Goal: Navigation & Orientation: Find specific page/section

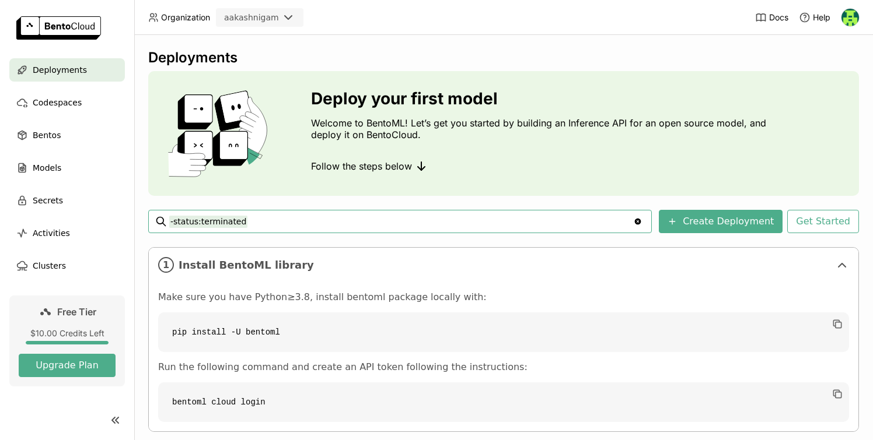
scroll to position [113, 0]
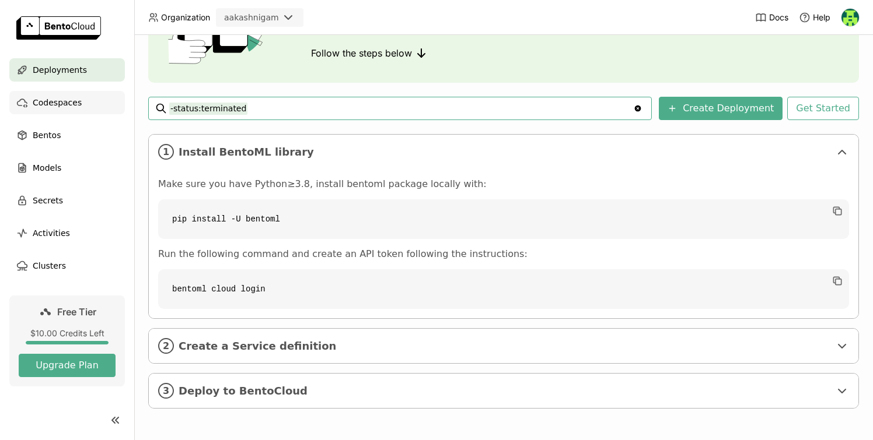
click at [84, 106] on div "Codespaces" at bounding box center [67, 102] width 116 height 23
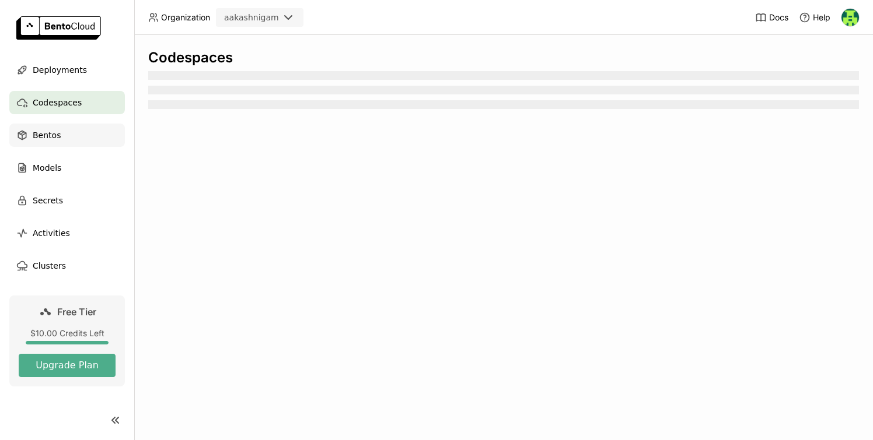
click at [82, 134] on div "Bentos" at bounding box center [67, 135] width 116 height 23
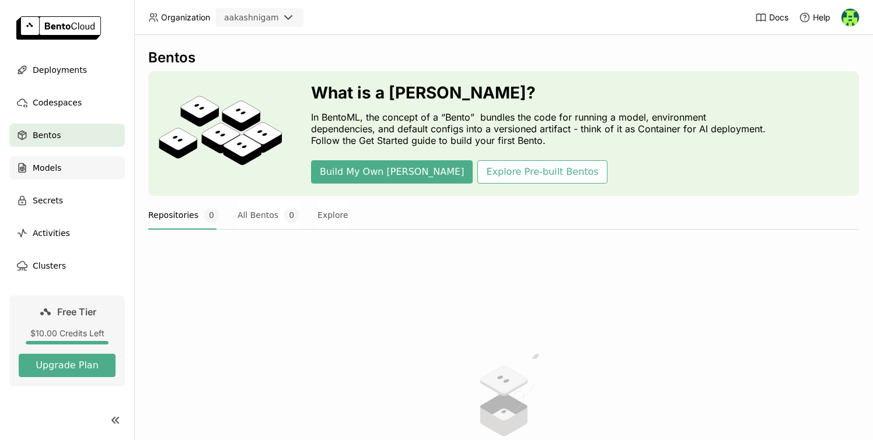
click at [87, 169] on div "Models" at bounding box center [67, 167] width 116 height 23
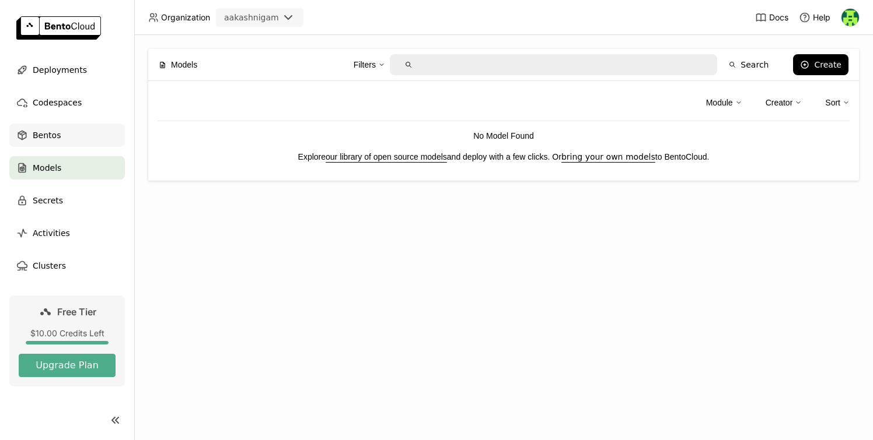
click at [55, 125] on div "Bentos" at bounding box center [67, 135] width 116 height 23
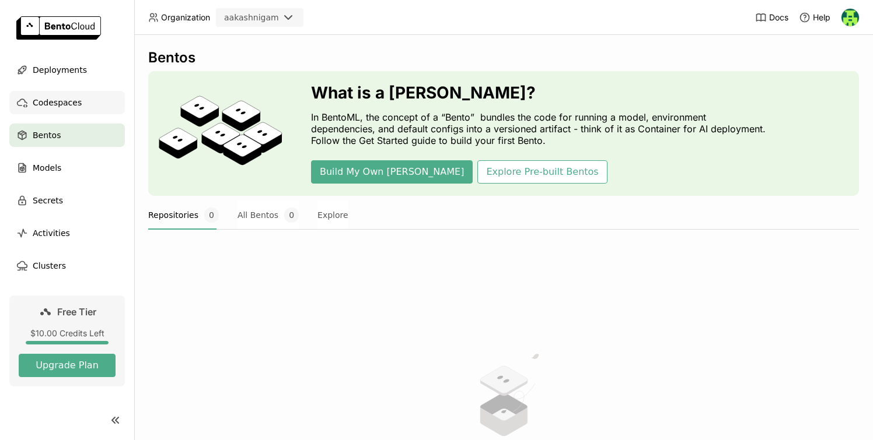
click at [66, 107] on span "Codespaces" at bounding box center [57, 103] width 49 height 14
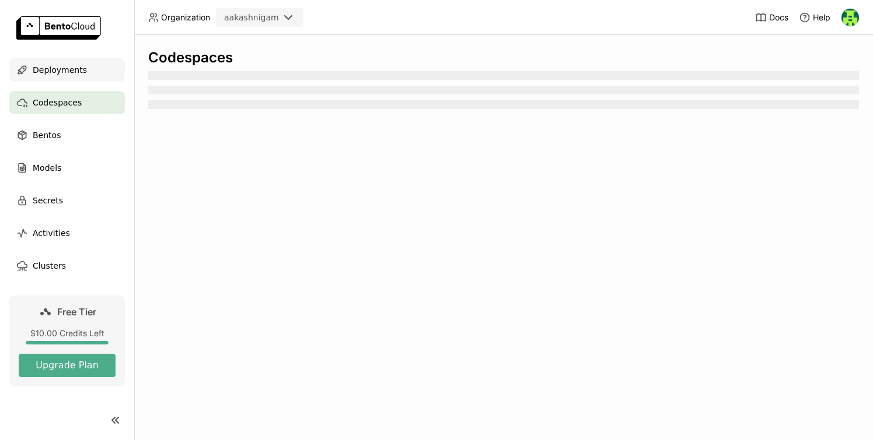
click at [76, 75] on span "Deployments" at bounding box center [60, 70] width 54 height 14
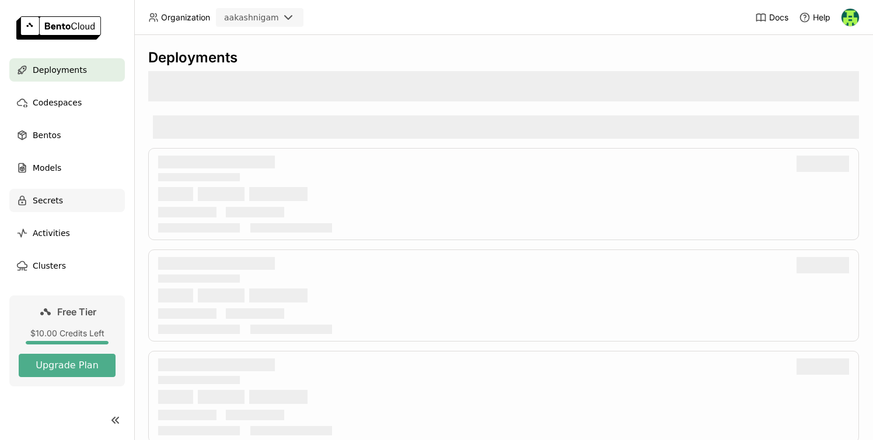
click at [57, 211] on div "Secrets" at bounding box center [67, 200] width 116 height 23
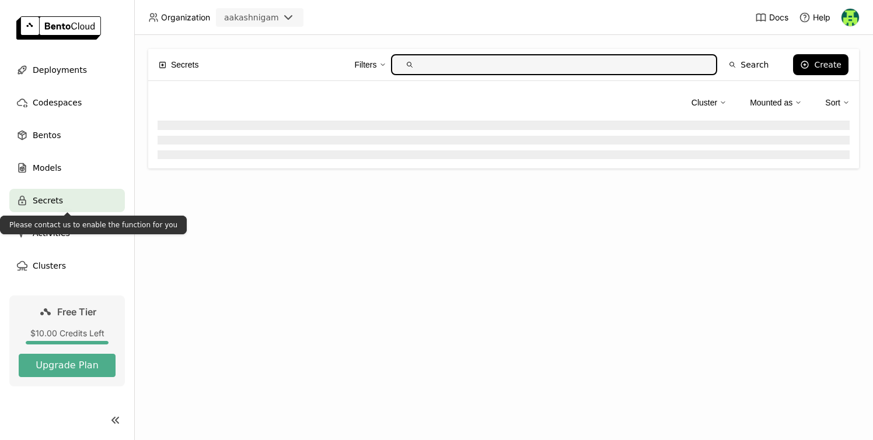
click at [57, 232] on div "Please contact us to enable the function for you" at bounding box center [93, 225] width 187 height 19
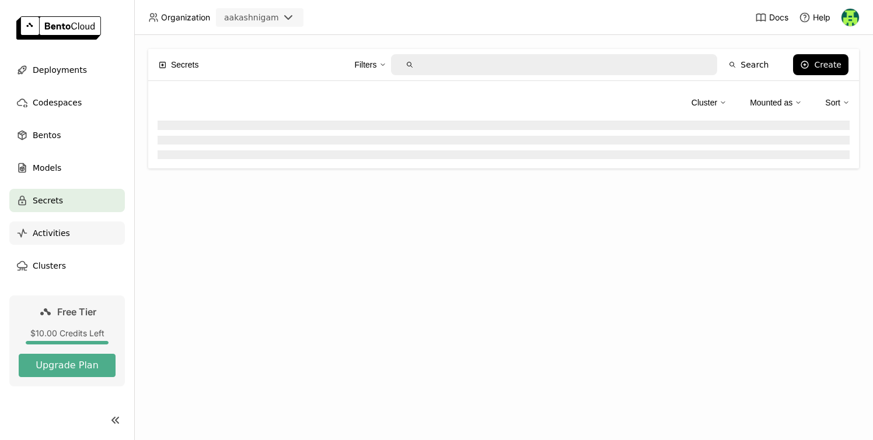
click at [55, 236] on span "Activities" at bounding box center [51, 233] width 37 height 14
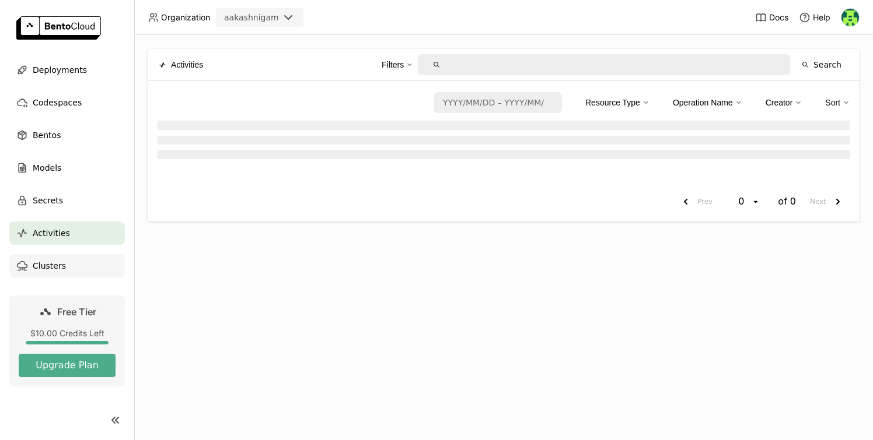
click at [56, 265] on span "Clusters" at bounding box center [49, 266] width 33 height 14
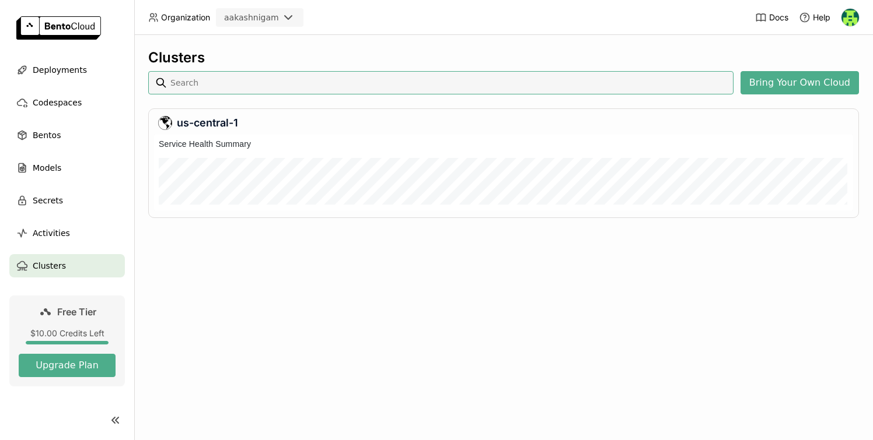
scroll to position [76, 699]
click at [387, 180] on div at bounding box center [524, 178] width 637 height 30
click at [338, 186] on div at bounding box center [339, 178] width 4 height 30
click at [50, 242] on div "Activities" at bounding box center [67, 233] width 116 height 23
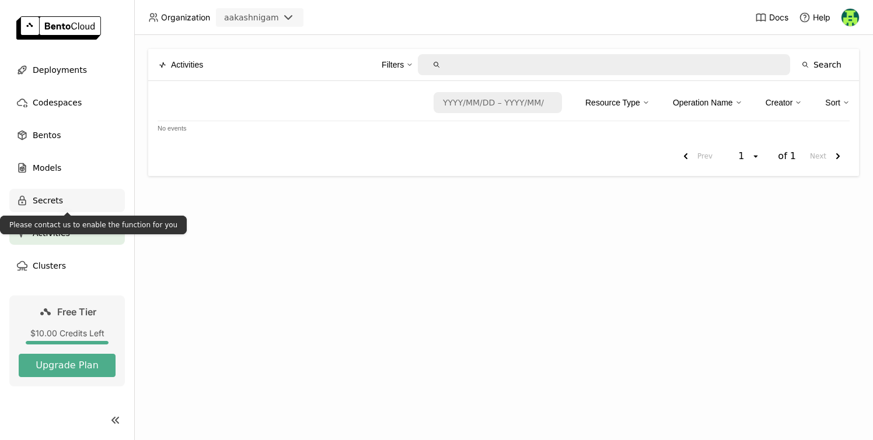
click at [65, 207] on div "Secrets" at bounding box center [67, 200] width 116 height 23
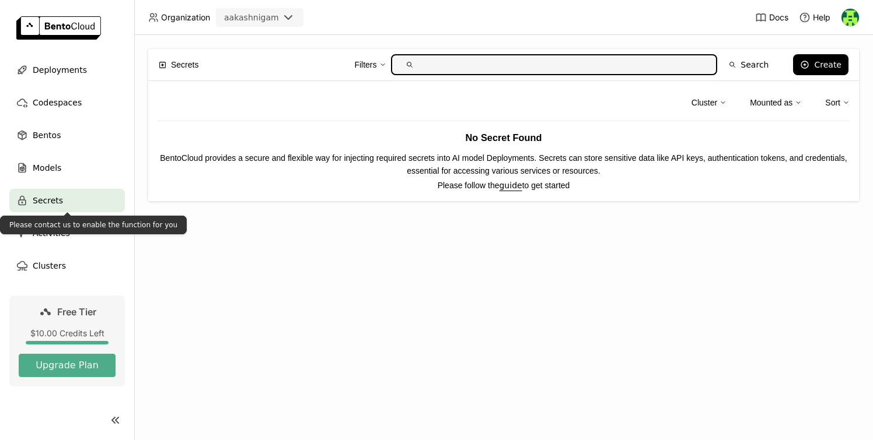
click at [67, 183] on ul "Deployments Codespaces Bentos Models Secrets Activities Clusters" at bounding box center [67, 167] width 134 height 219
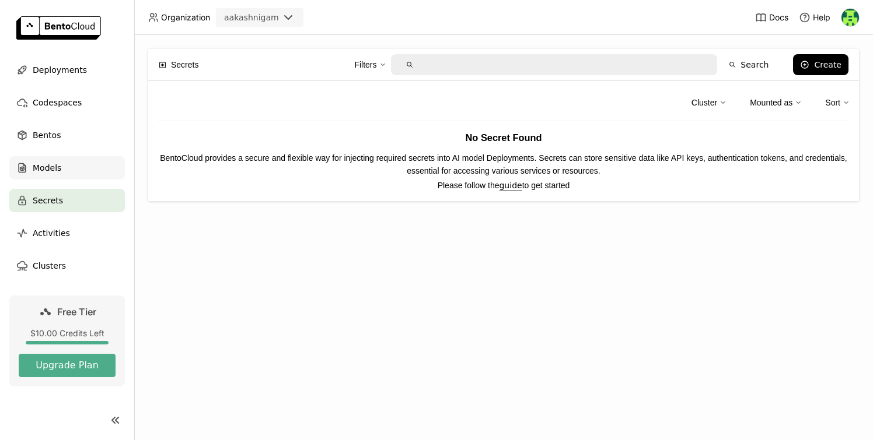
click at [69, 173] on div "Models" at bounding box center [67, 167] width 116 height 23
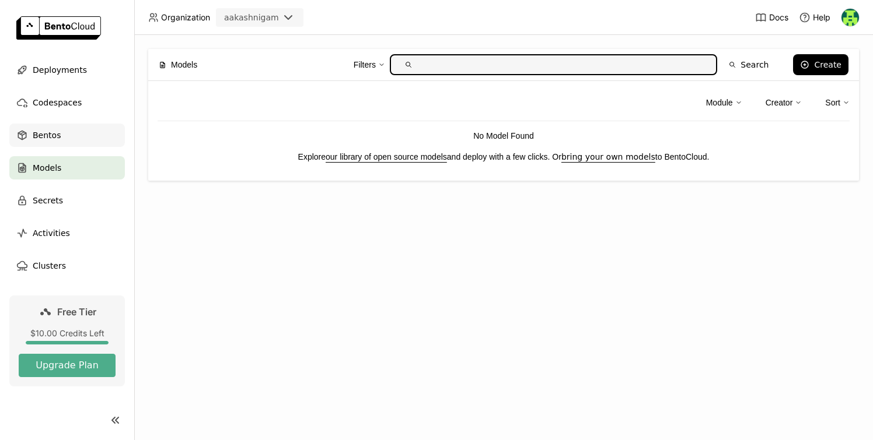
click at [46, 139] on span "Bentos" at bounding box center [47, 135] width 28 height 14
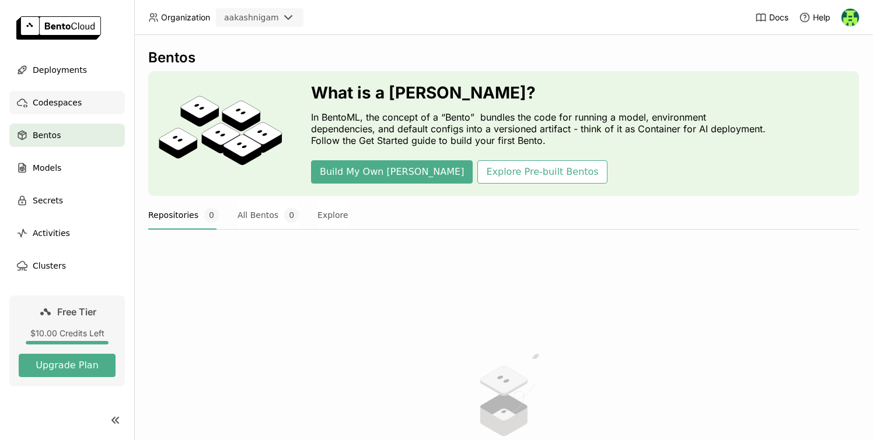
click at [31, 104] on div "Codespaces" at bounding box center [67, 102] width 116 height 23
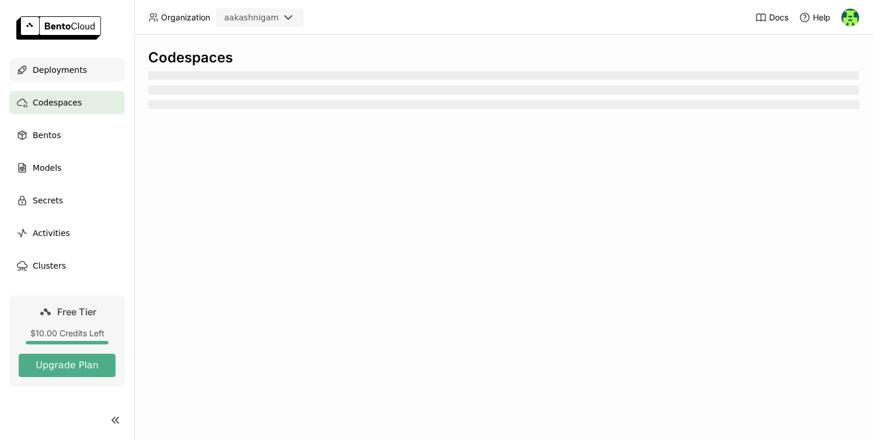
click at [93, 67] on div "Deployments" at bounding box center [67, 69] width 116 height 23
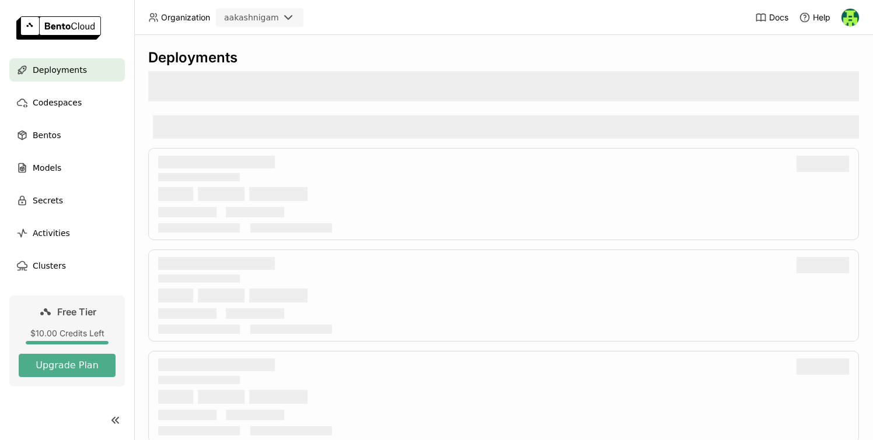
click at [240, 18] on div "aakashnigam" at bounding box center [251, 18] width 55 height 12
click at [544, 32] on header "Organization aakashnigam Docs Help" at bounding box center [436, 17] width 873 height 35
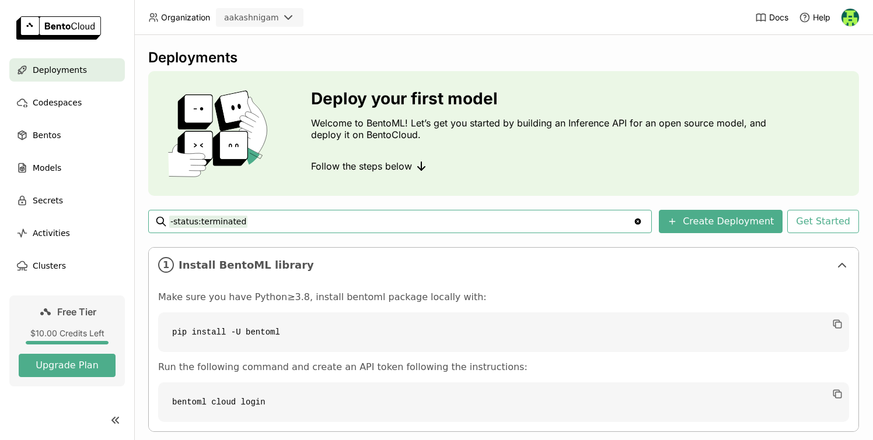
click at [800, 5] on div "Docs Help" at bounding box center [807, 17] width 104 height 34
click at [809, 23] on div "Docs Help" at bounding box center [807, 17] width 104 height 34
click at [844, 23] on img at bounding box center [850, 18] width 18 height 18
click at [812, 79] on span "API Tokens" at bounding box center [831, 77] width 41 height 11
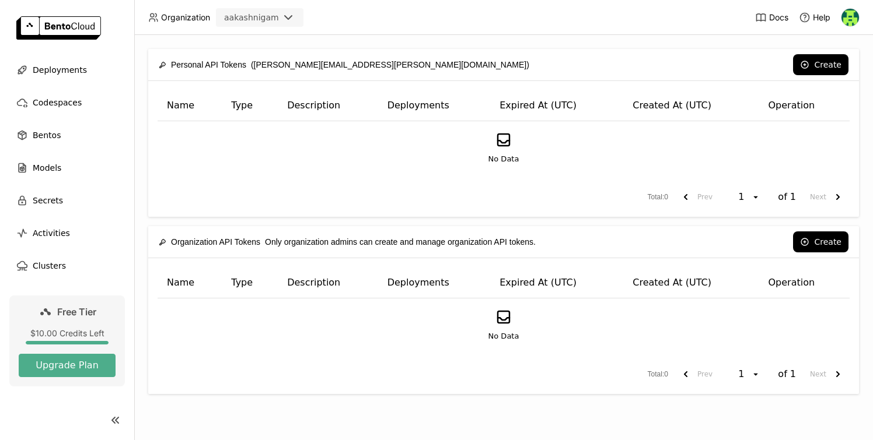
click at [849, 30] on div "Docs Help" at bounding box center [807, 17] width 104 height 34
click at [851, 18] on img at bounding box center [850, 18] width 18 height 18
click at [815, 97] on span "Settings" at bounding box center [826, 94] width 30 height 11
